Goal: Obtain resource: Download file/media

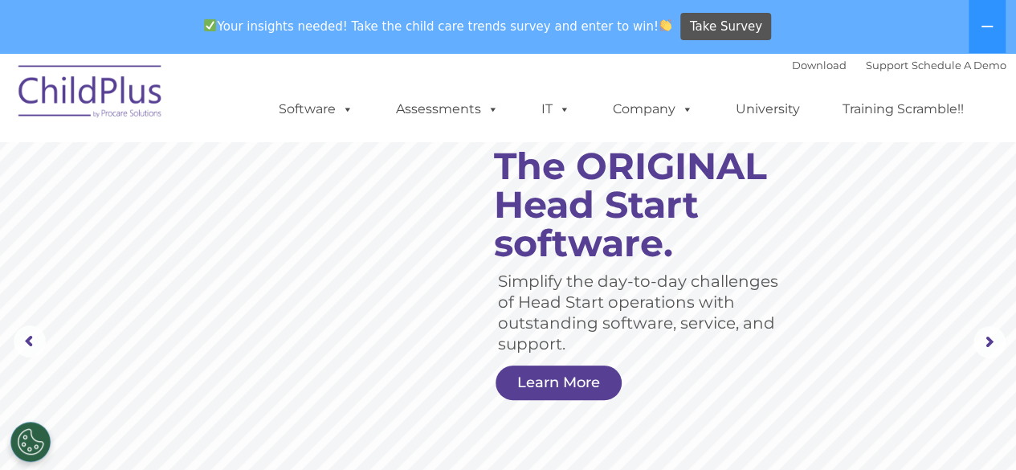
click at [585, 97] on li "IT Hosting Security System Requirements Download Software Policy" at bounding box center [555, 109] width 61 height 32
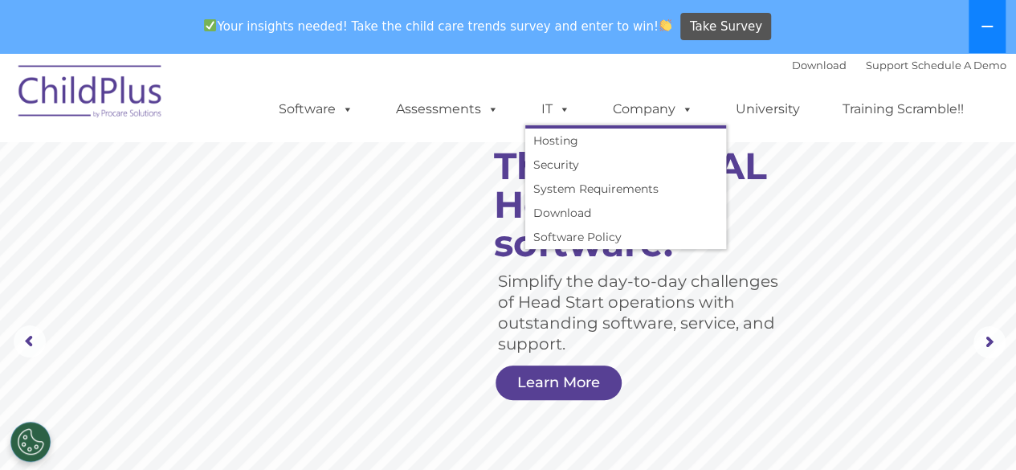
click at [991, 35] on button at bounding box center [987, 26] width 37 height 53
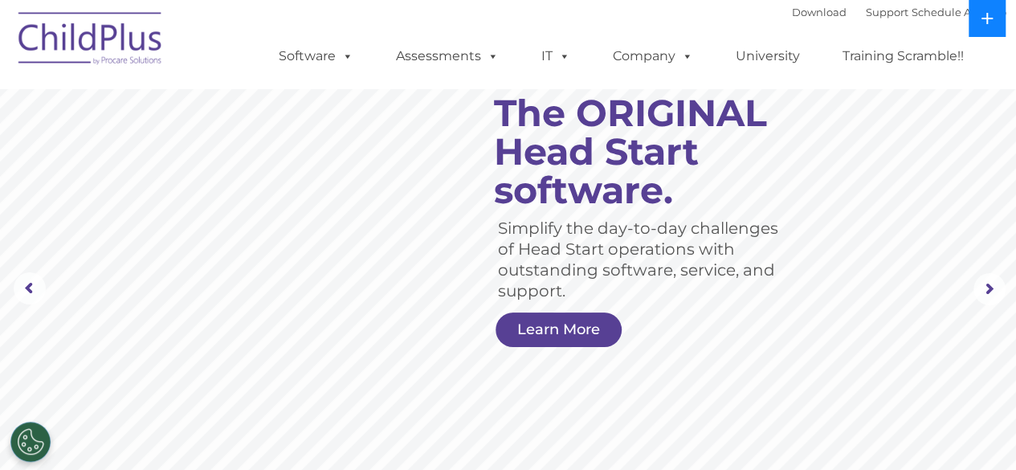
click at [983, 18] on icon at bounding box center [987, 18] width 11 height 11
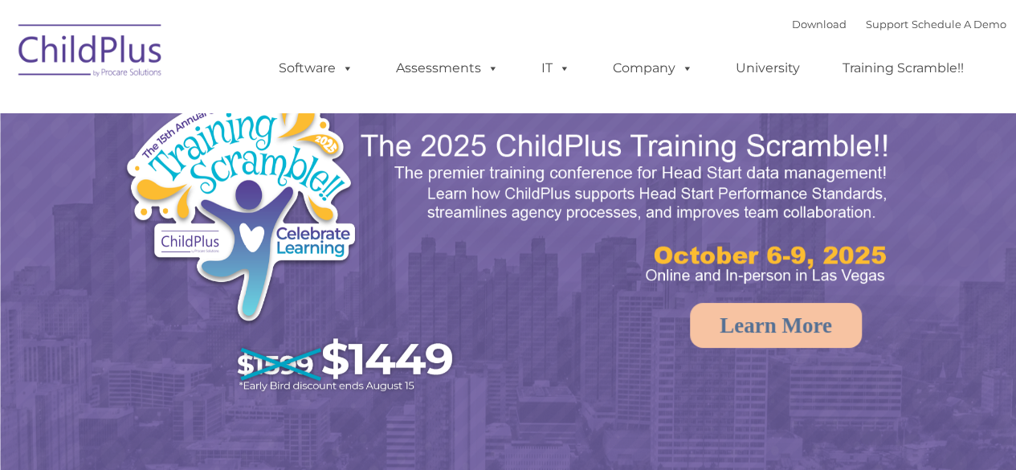
select select "MEDIUM"
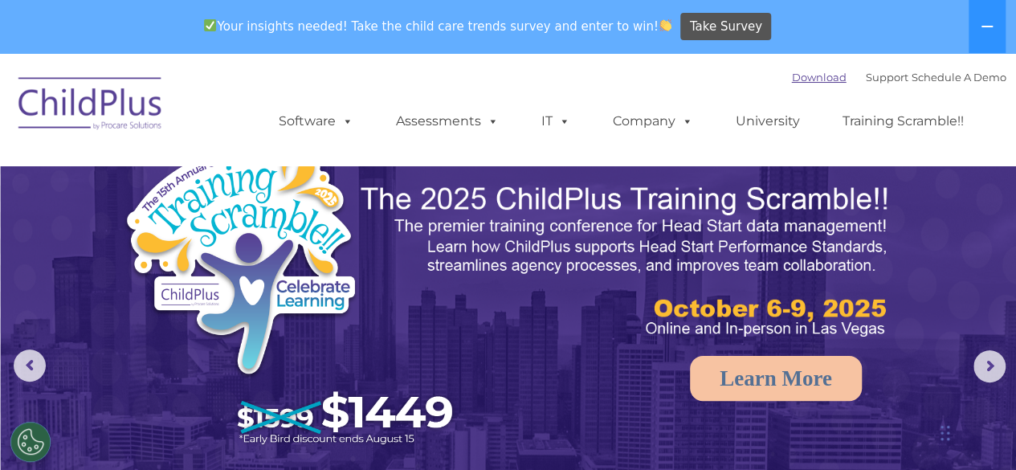
click at [813, 80] on link "Download" at bounding box center [819, 77] width 55 height 13
